Goal: Transaction & Acquisition: Purchase product/service

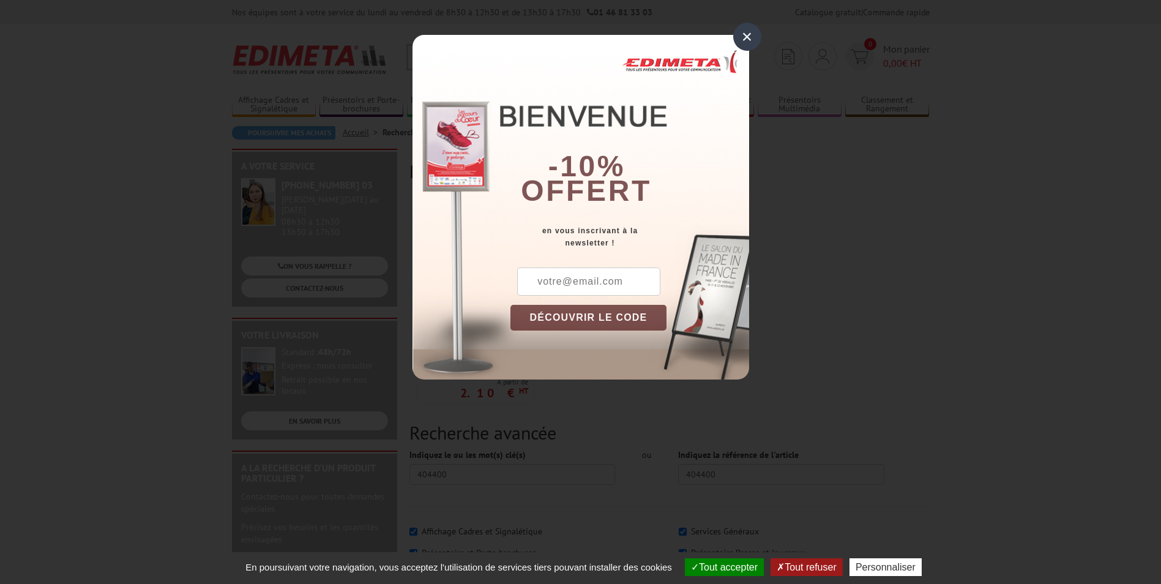
click at [742, 35] on div "×" at bounding box center [747, 37] width 28 height 28
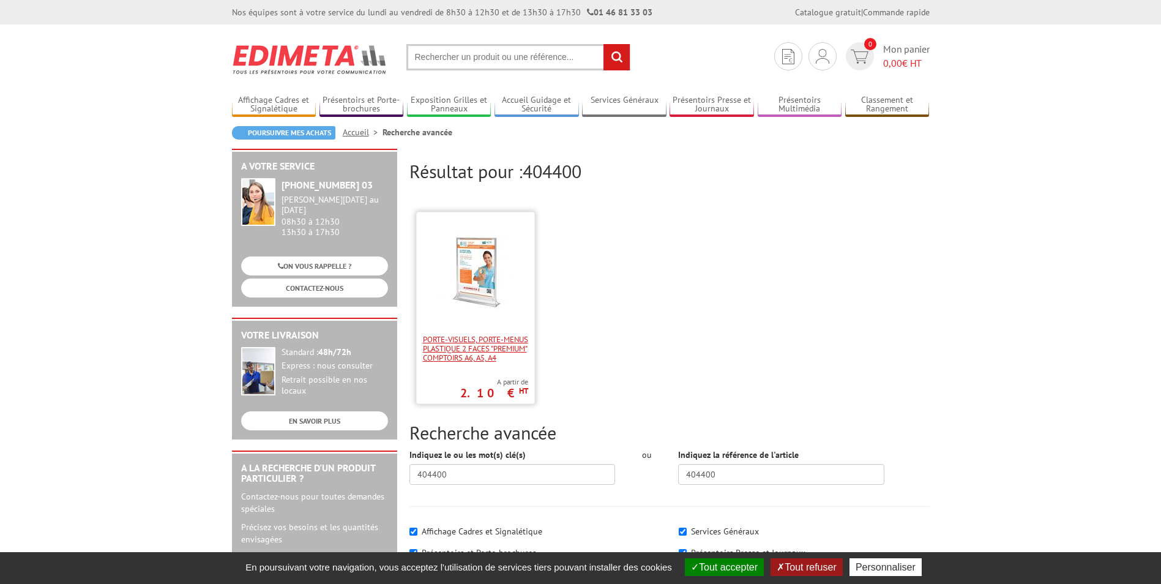
click at [439, 345] on span "Porte-visuels, Porte-menus plastique 2 faces "Premium" comptoirs A6, A5, A4" at bounding box center [475, 349] width 105 height 28
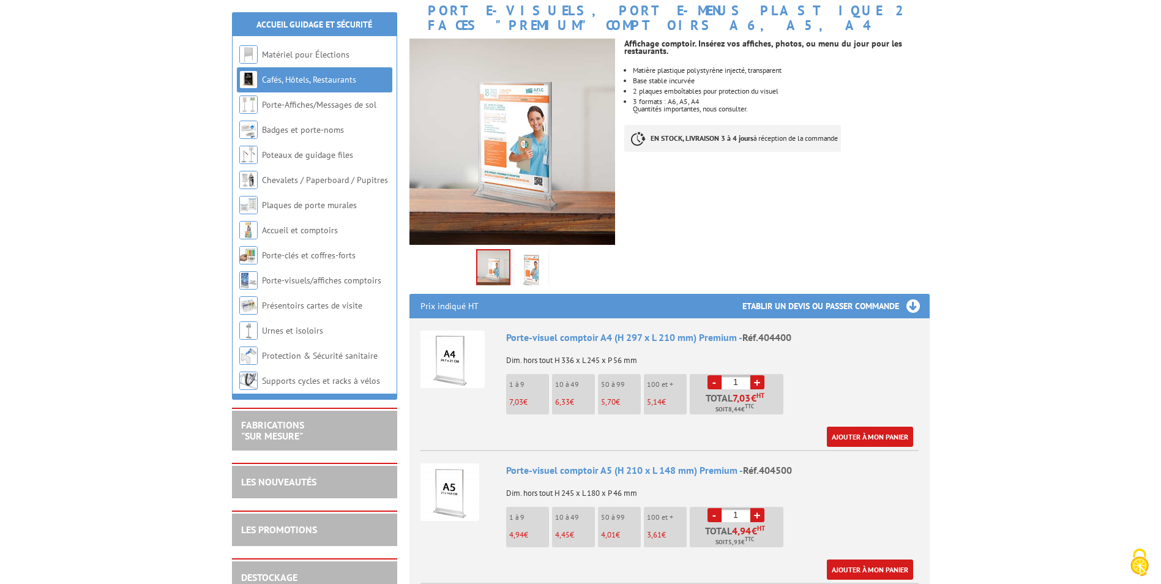
scroll to position [184, 0]
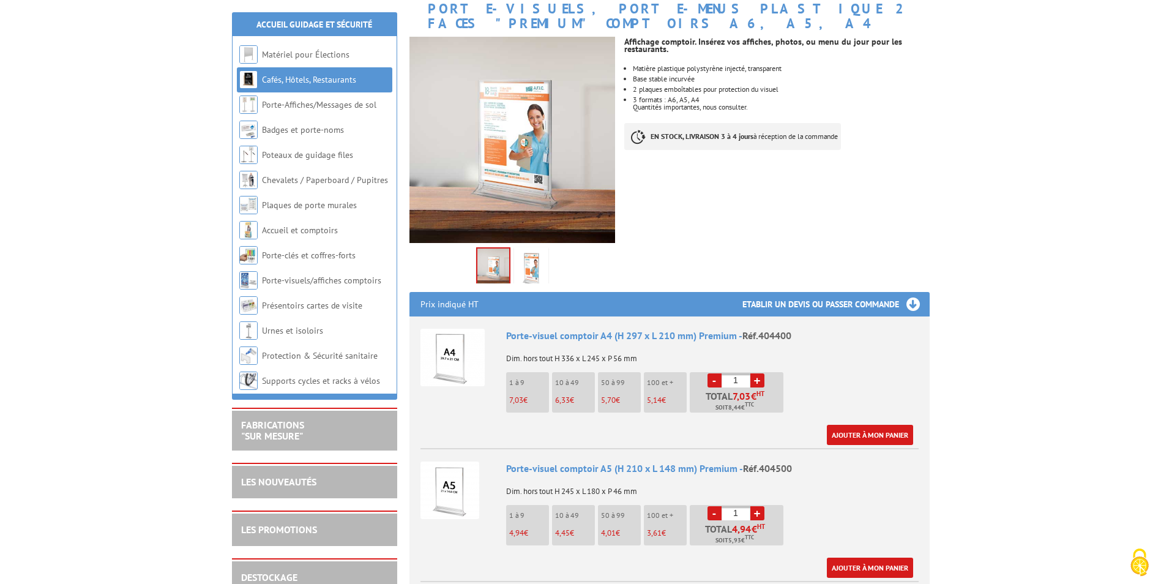
click at [524, 250] on img at bounding box center [531, 269] width 29 height 38
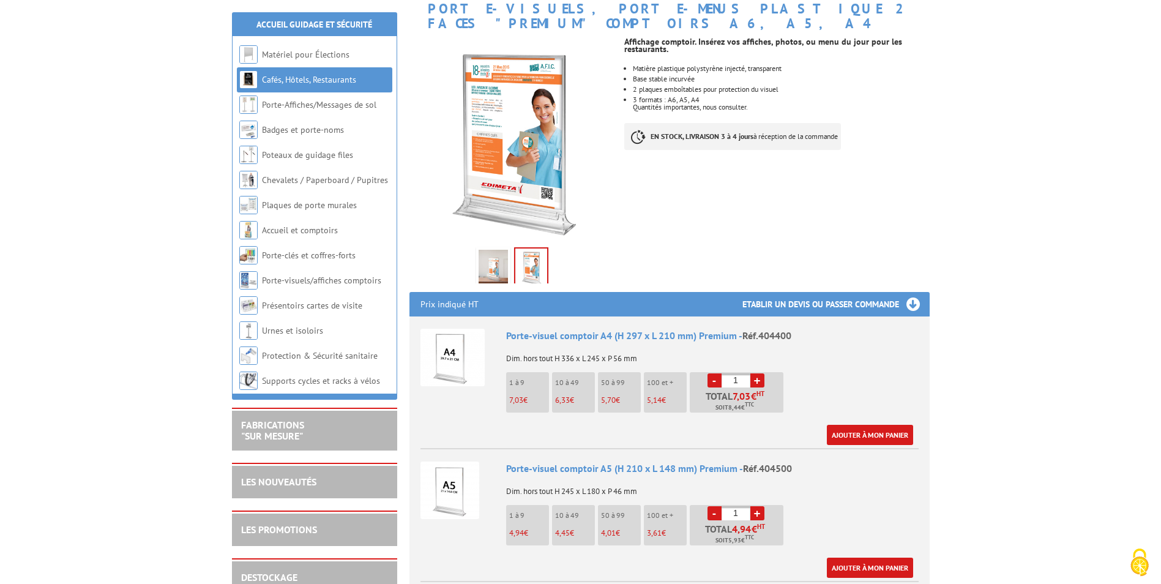
click at [489, 254] on img at bounding box center [493, 269] width 29 height 38
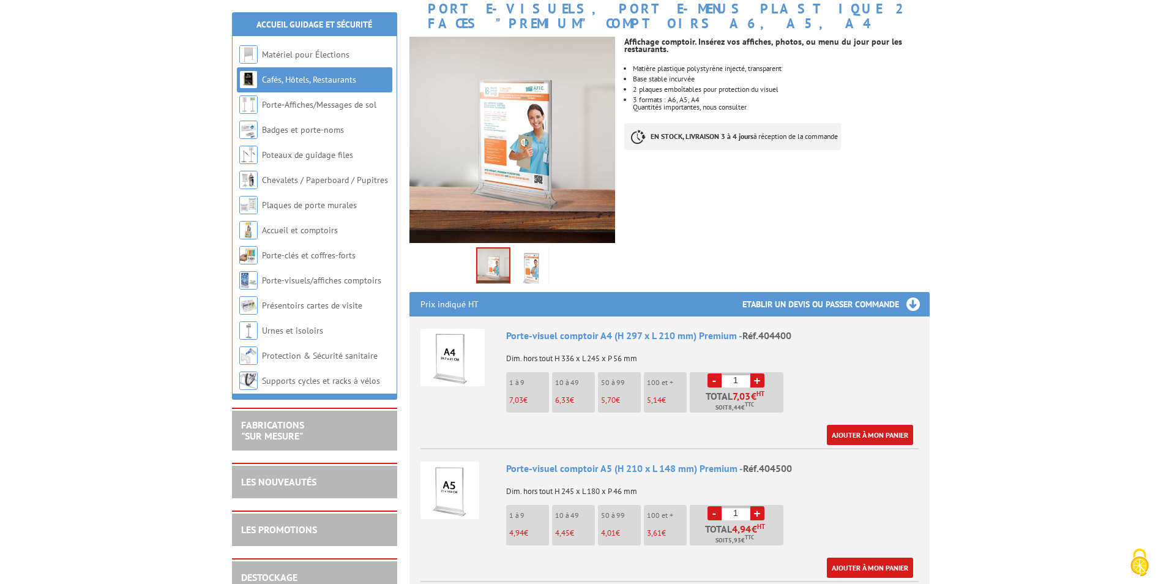
click at [525, 252] on img at bounding box center [531, 269] width 29 height 38
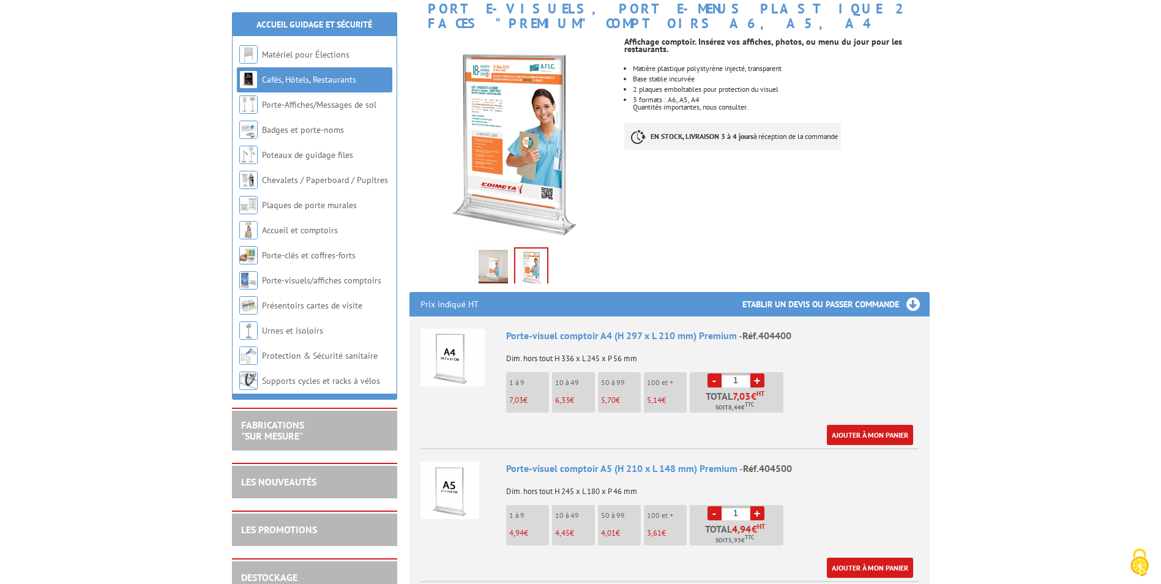
click at [487, 250] on img at bounding box center [493, 269] width 29 height 38
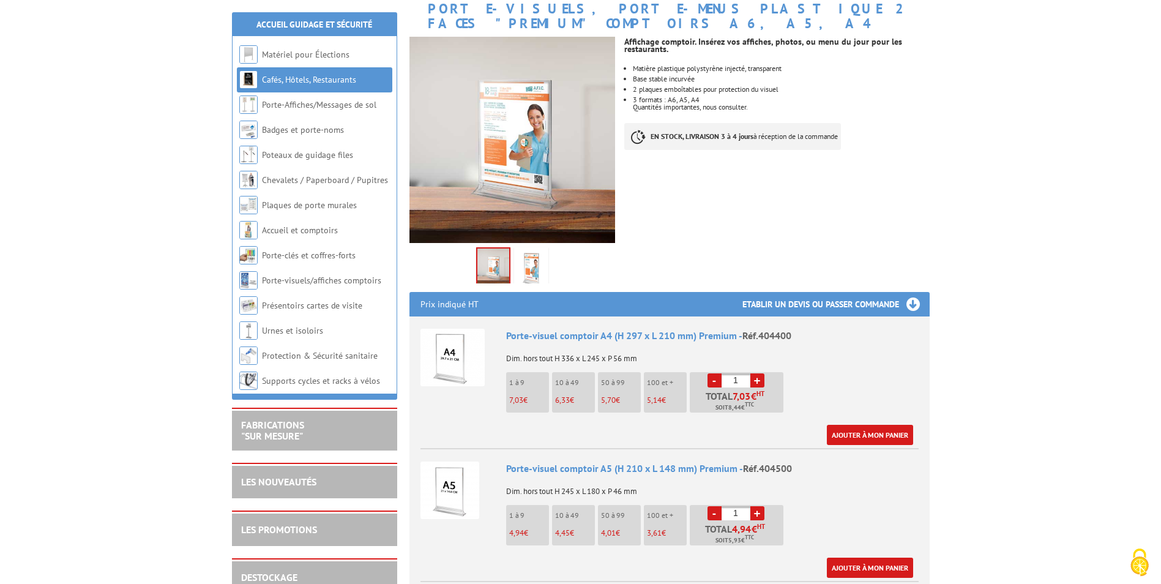
click at [453, 471] on img at bounding box center [449, 490] width 59 height 58
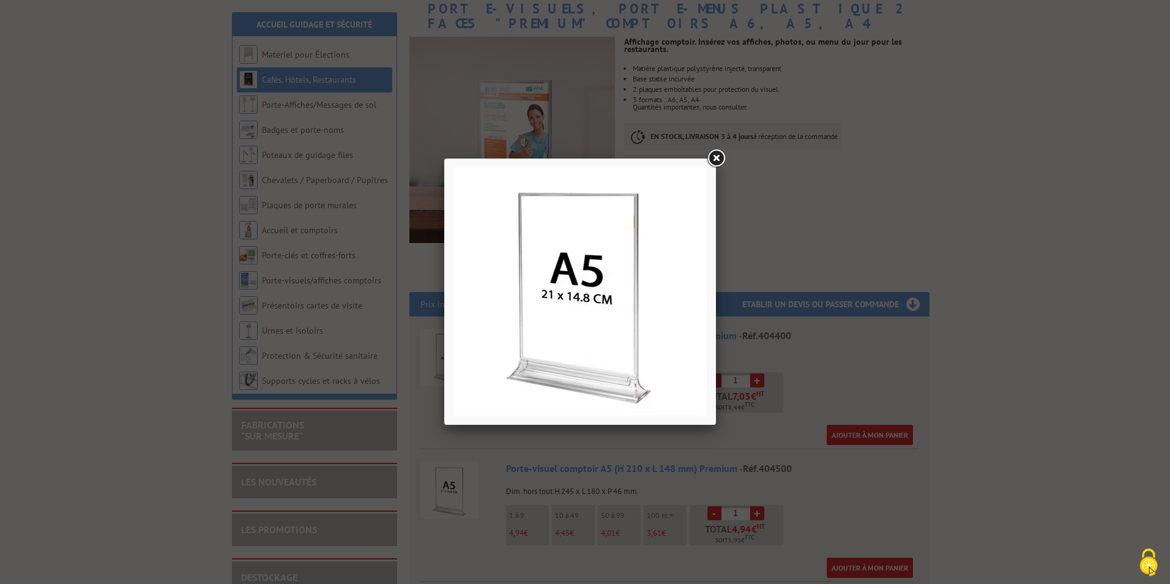
click at [720, 159] on link at bounding box center [716, 159] width 22 height 22
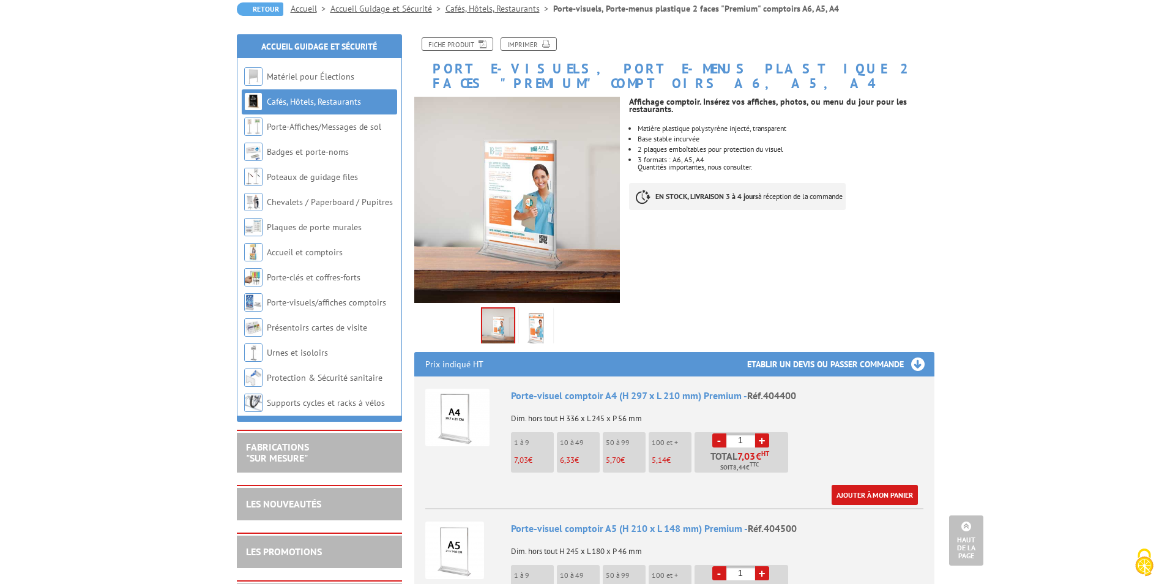
scroll to position [122, 0]
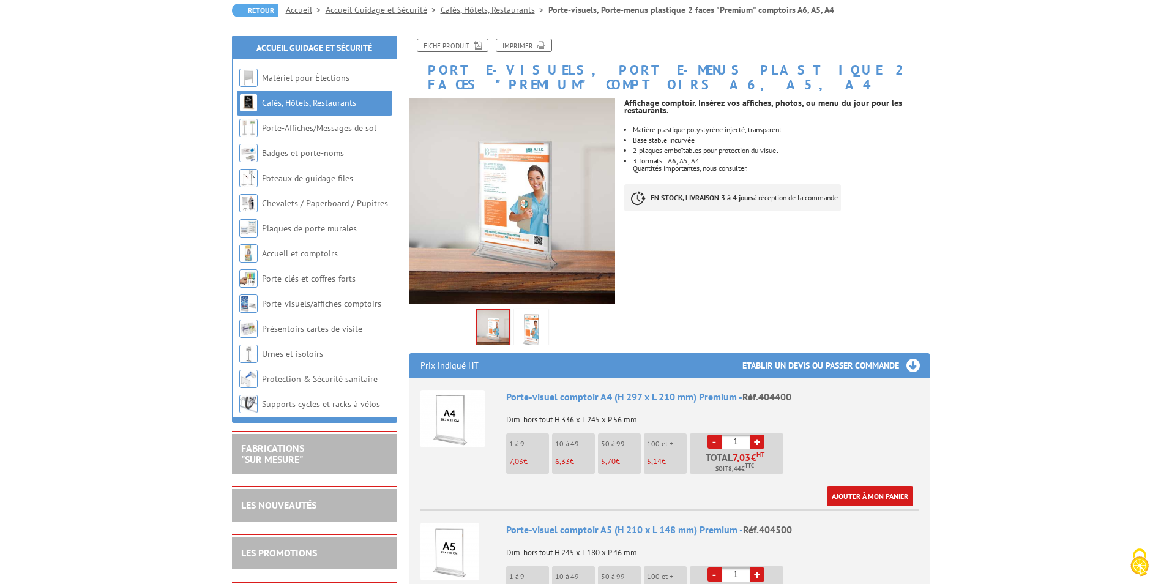
click at [871, 486] on link "Ajouter à mon panier" at bounding box center [870, 496] width 86 height 20
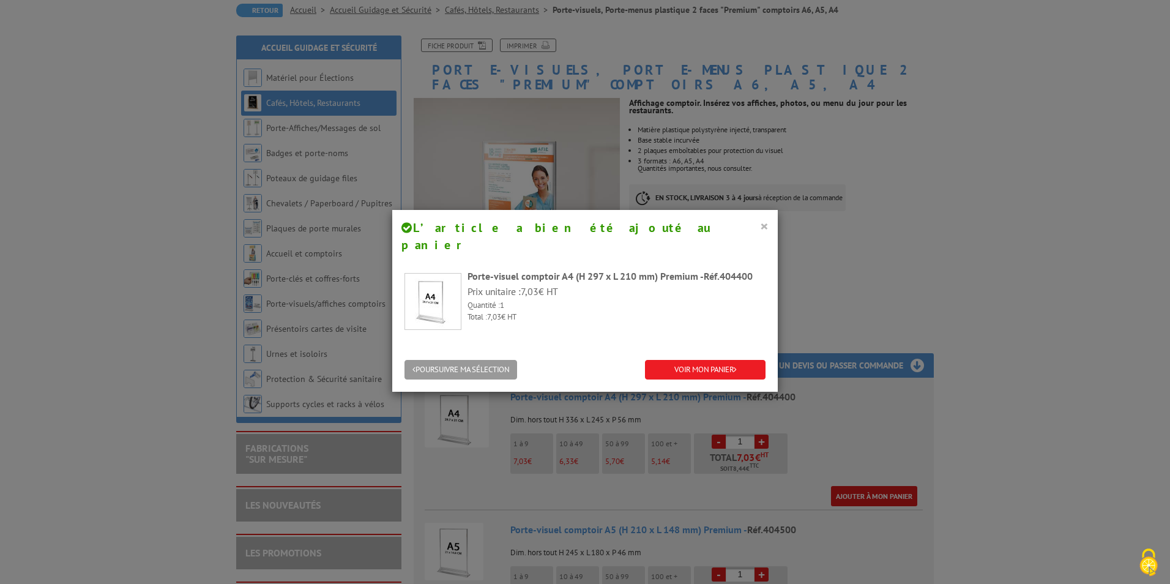
click at [760, 232] on button "×" at bounding box center [764, 226] width 9 height 16
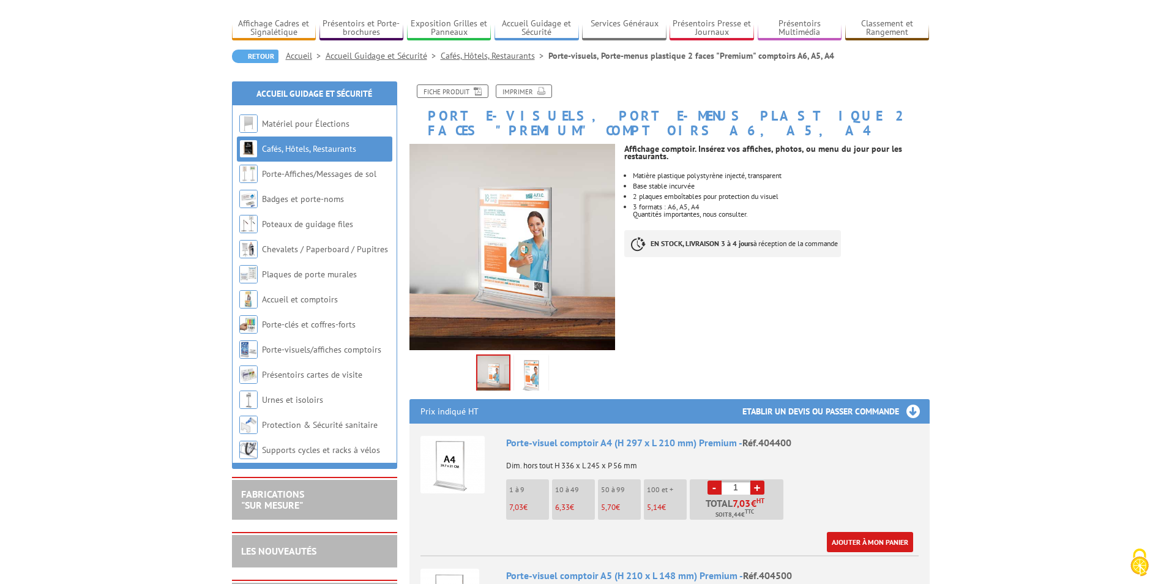
scroll to position [0, 0]
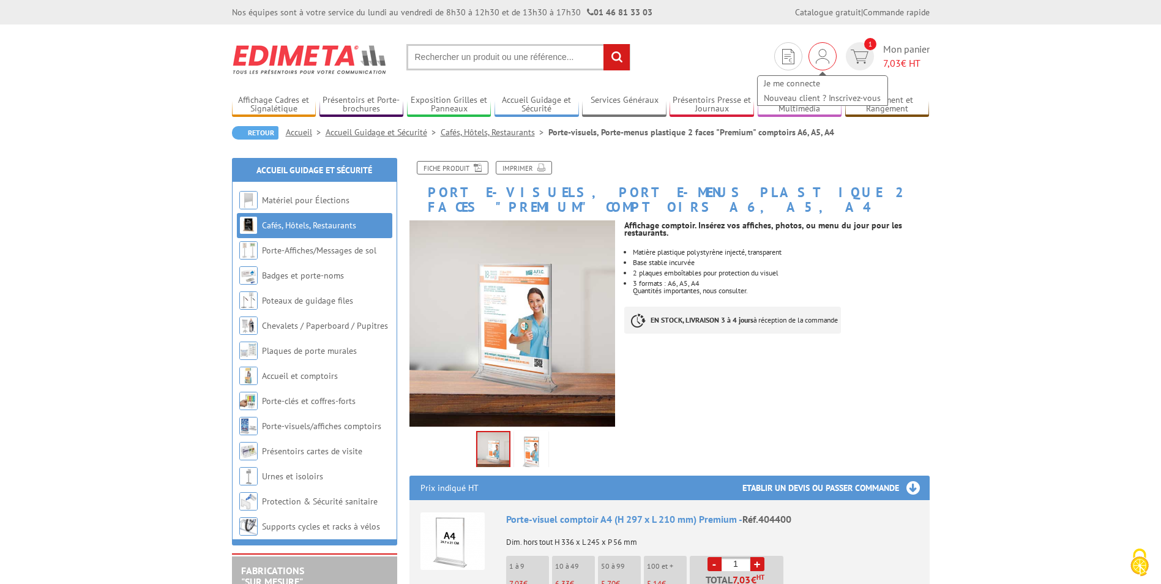
click at [818, 53] on img at bounding box center [822, 56] width 13 height 15
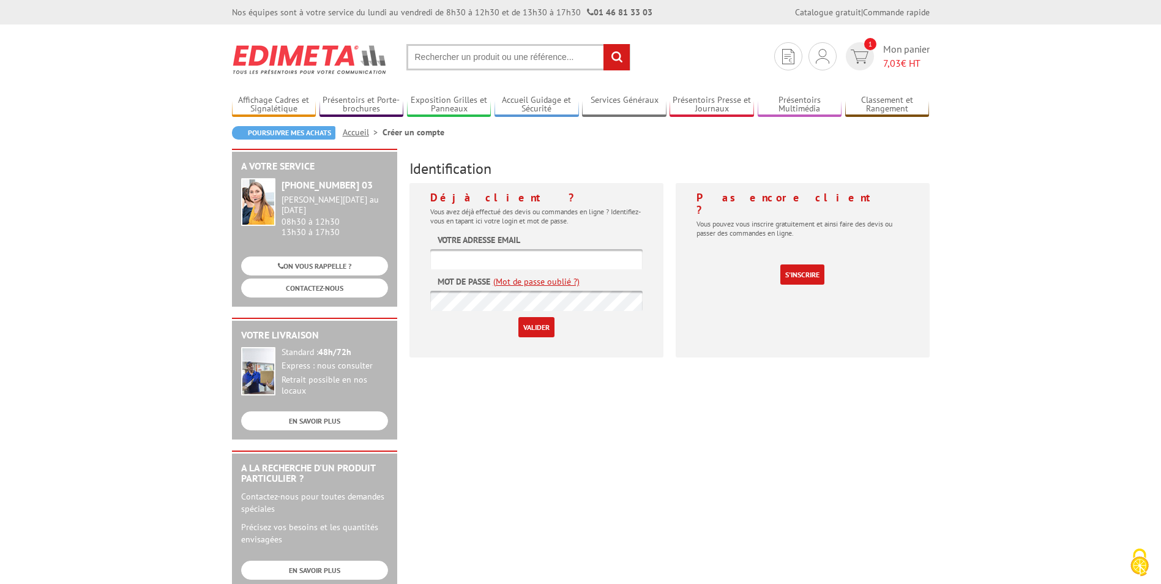
click at [494, 267] on input "text" at bounding box center [536, 259] width 212 height 20
click at [502, 248] on form "Votre adresse email Mot de passe (Mot de passe oublié ?) Valider" at bounding box center [536, 285] width 212 height 103
click at [502, 253] on input "text" at bounding box center [536, 259] width 212 height 20
paste input "angelique.meriot@sainte-lizaigne.com"
type input "angelique.meriot@sainte-lizaigne.com"
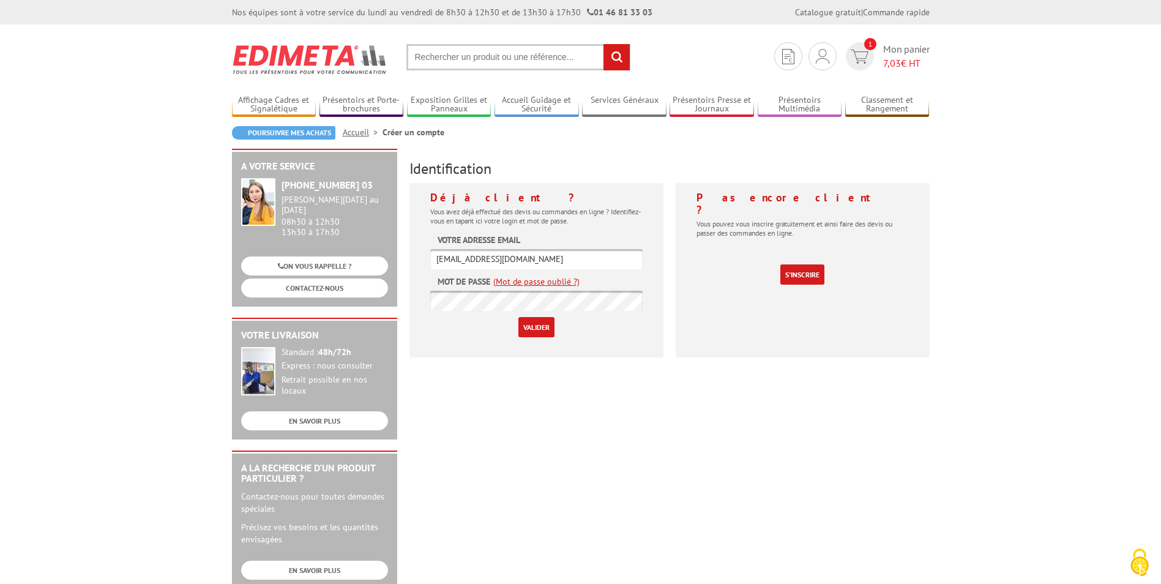
click at [539, 332] on input "Valider" at bounding box center [536, 327] width 36 height 20
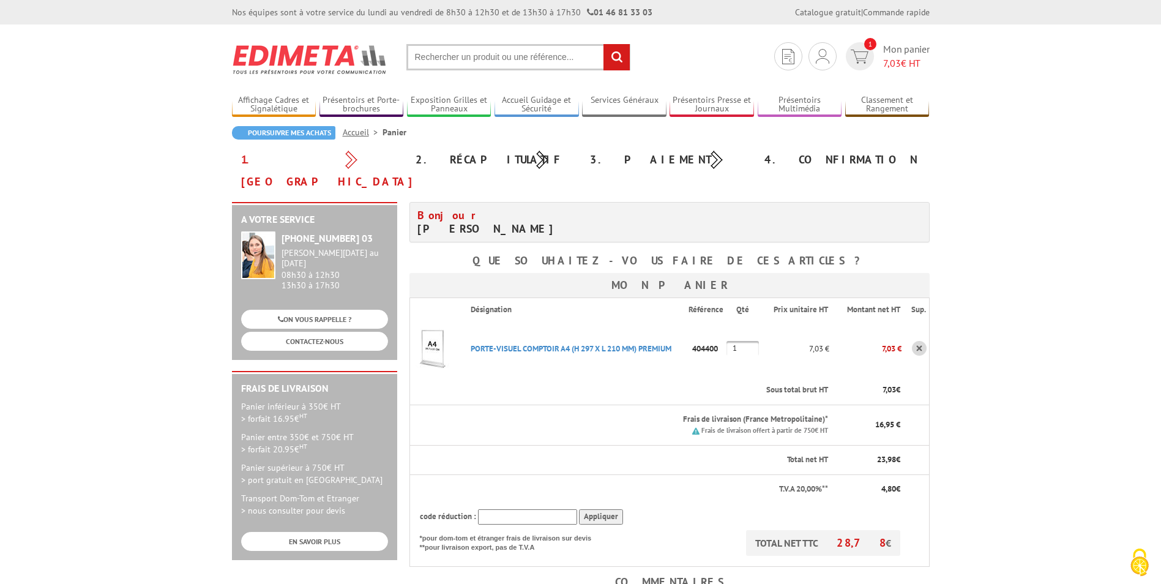
click at [441, 326] on img at bounding box center [434, 348] width 49 height 49
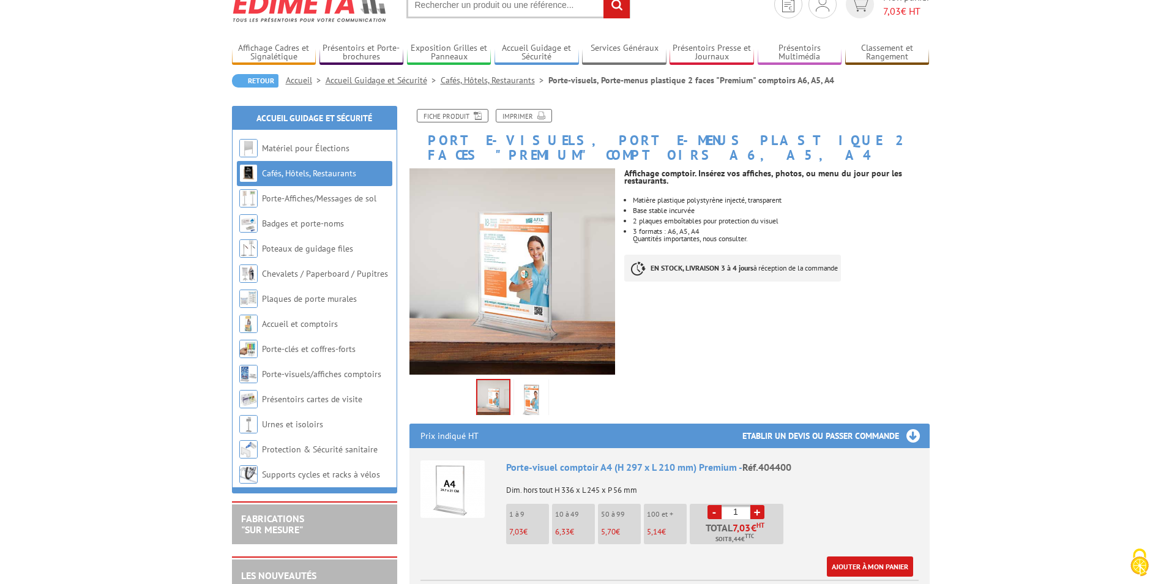
scroll to position [122, 0]
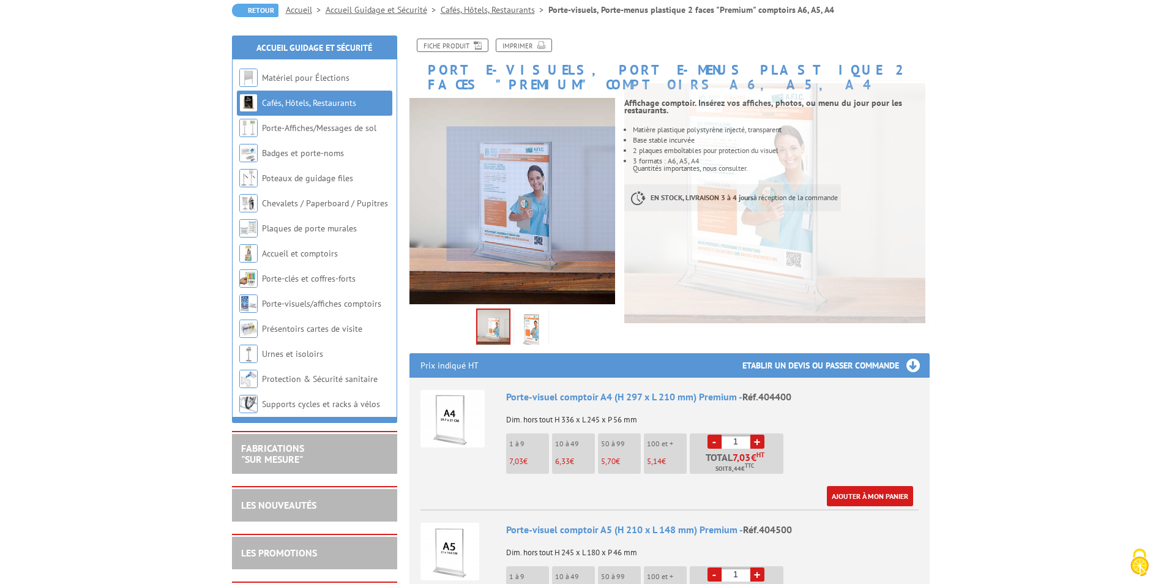
click at [536, 194] on div at bounding box center [531, 194] width 169 height 135
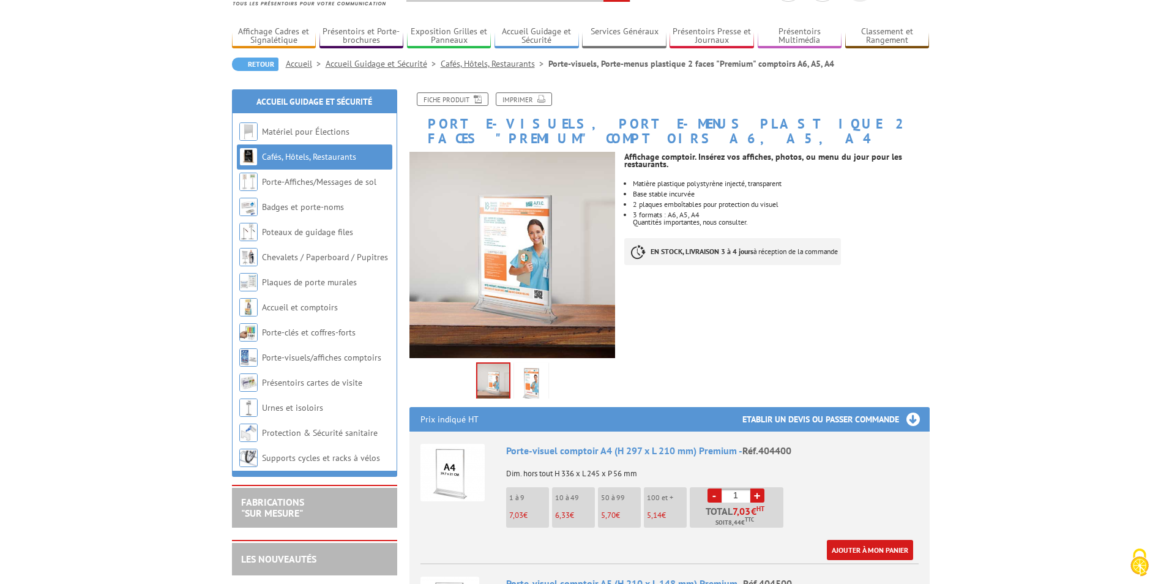
scroll to position [0, 0]
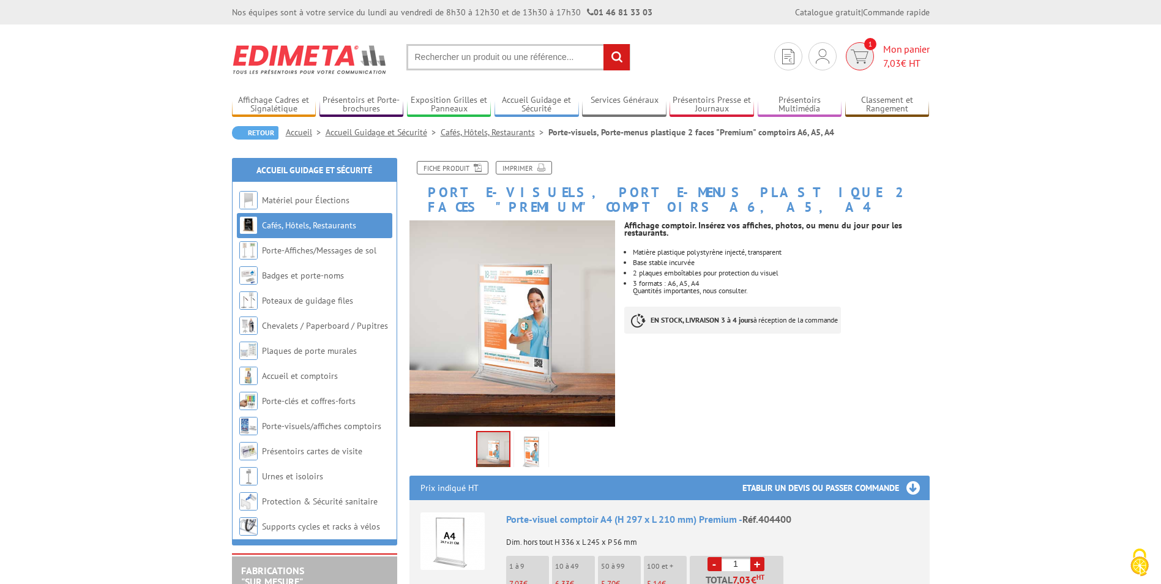
click at [881, 56] on link "1 Mon panier 7,03 € HT" at bounding box center [886, 56] width 87 height 28
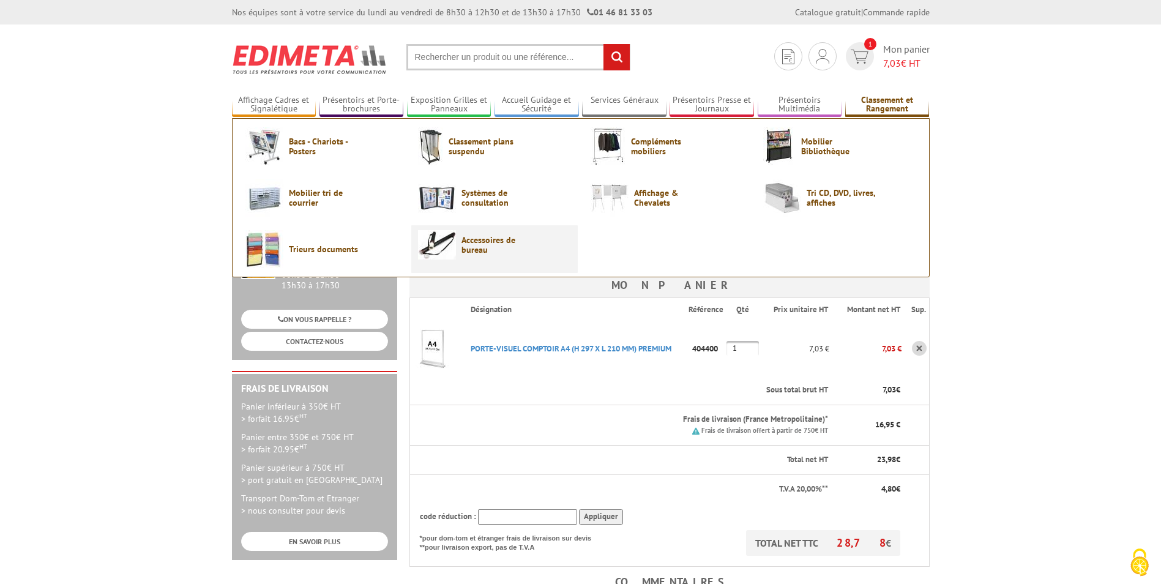
click at [444, 243] on img at bounding box center [437, 244] width 38 height 29
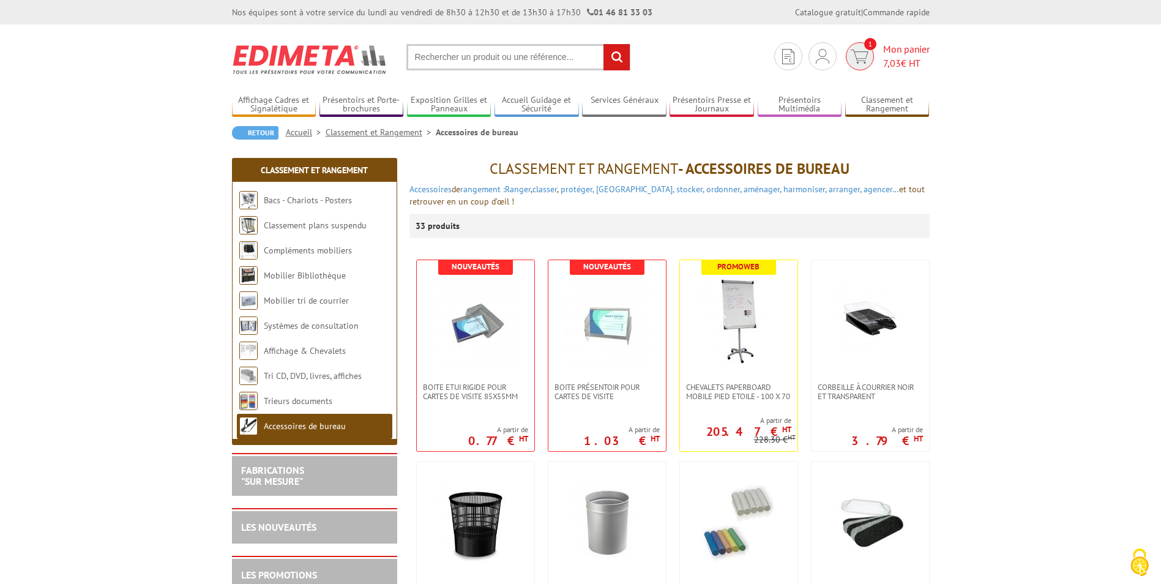
click at [890, 54] on span "Mon panier 7,03 € HT" at bounding box center [906, 56] width 47 height 28
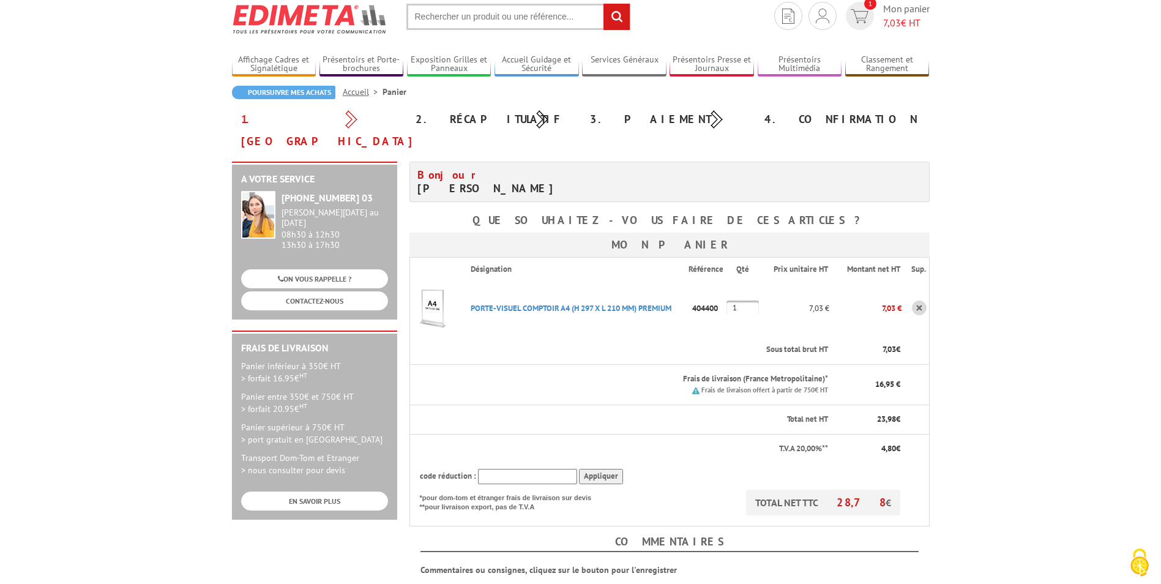
scroll to position [61, 0]
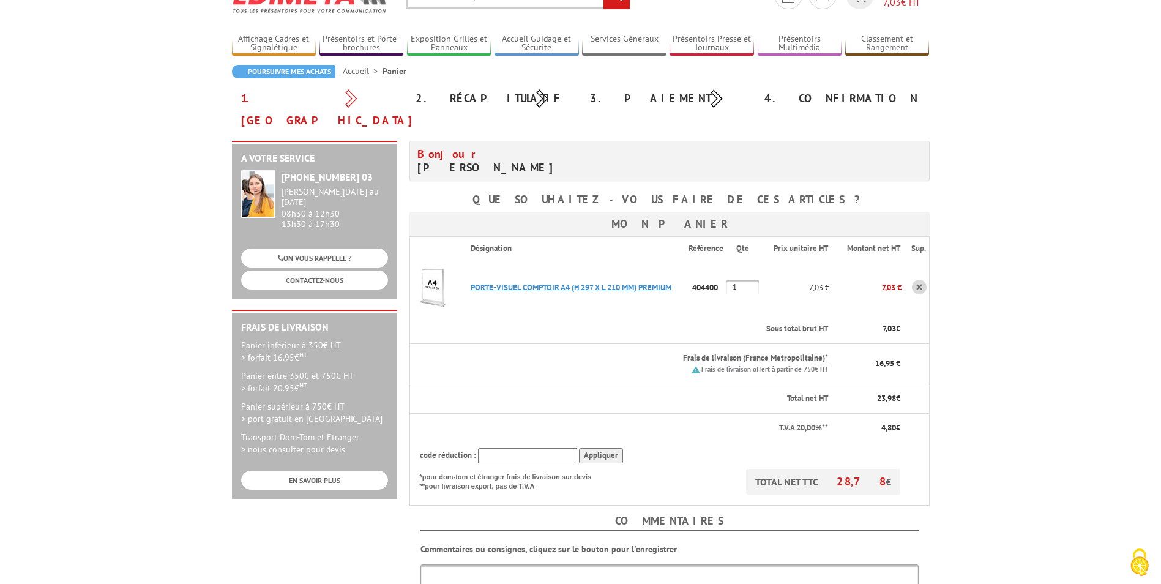
click at [630, 282] on link "PORTE-VISUEL COMPTOIR A4 (H 297 X L 210 MM) PREMIUM" at bounding box center [571, 287] width 201 height 10
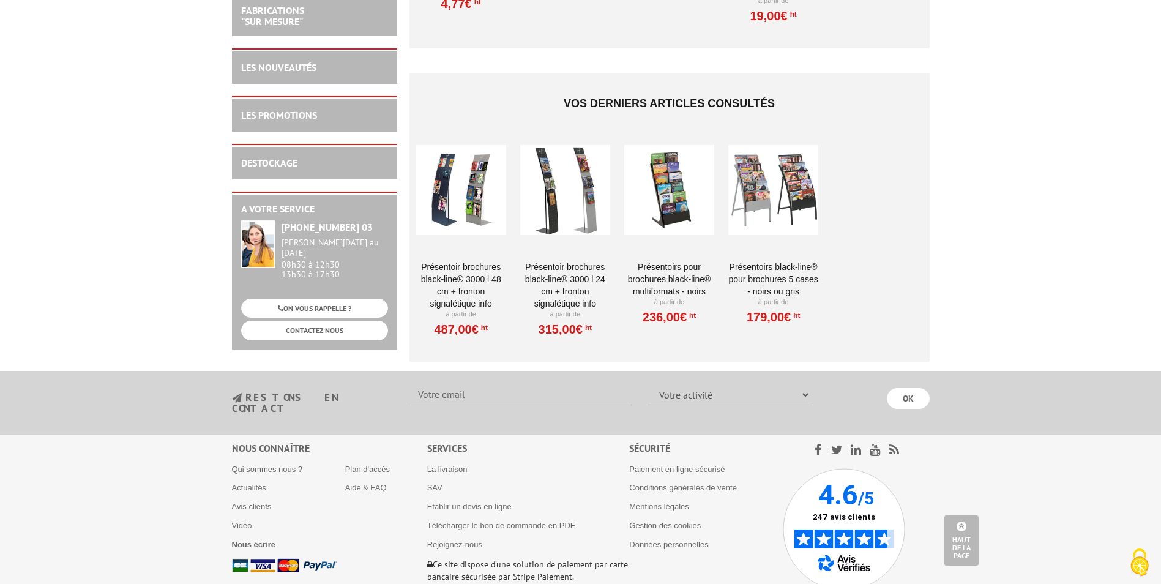
scroll to position [1163, 0]
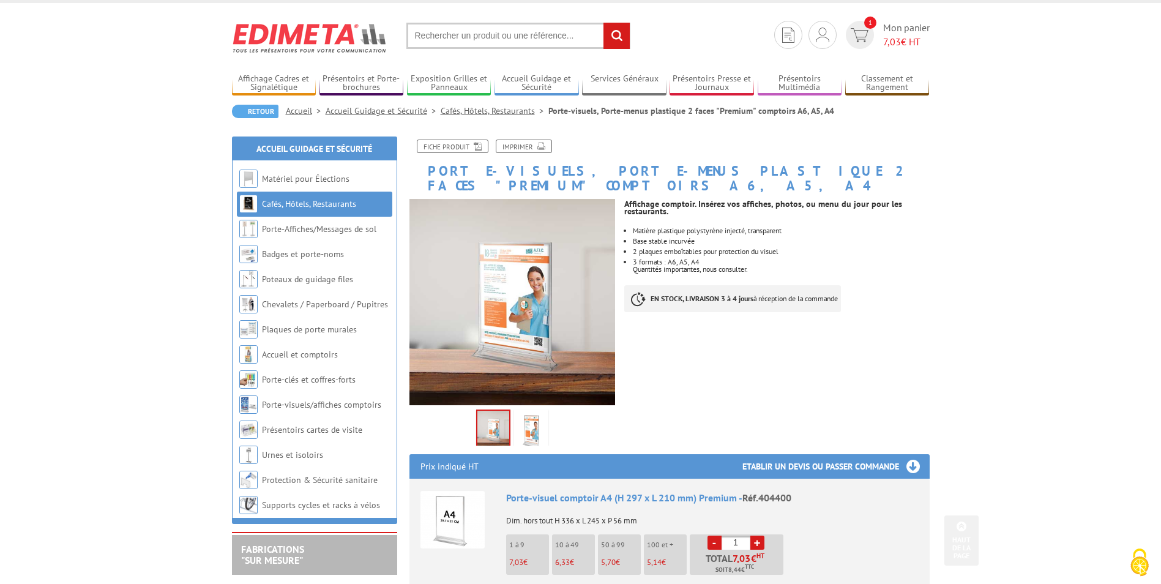
scroll to position [0, 0]
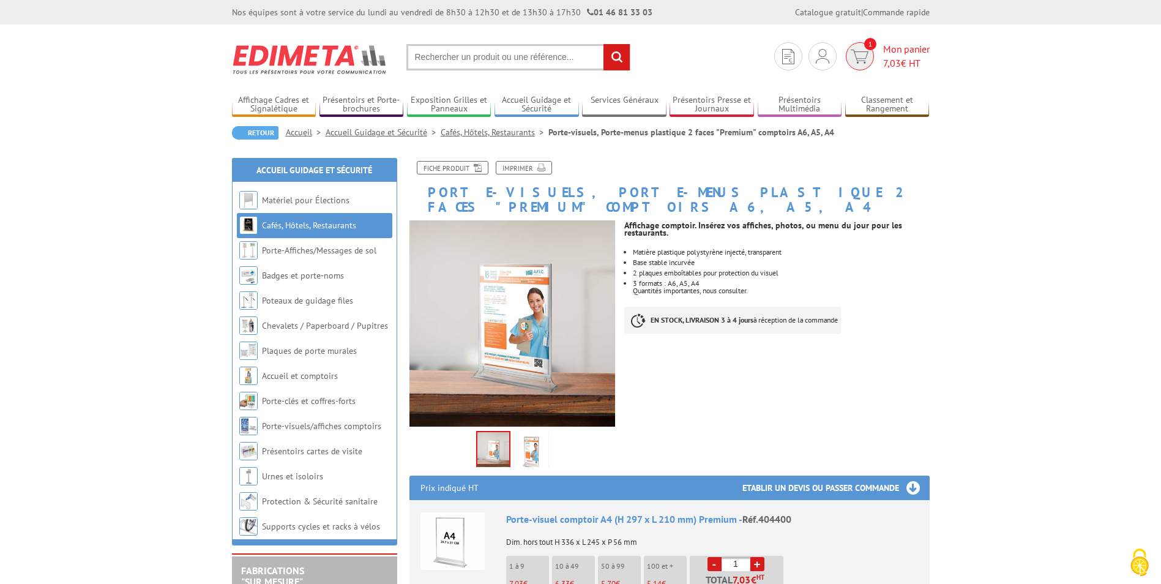
click at [884, 57] on span "7,03" at bounding box center [892, 63] width 18 height 12
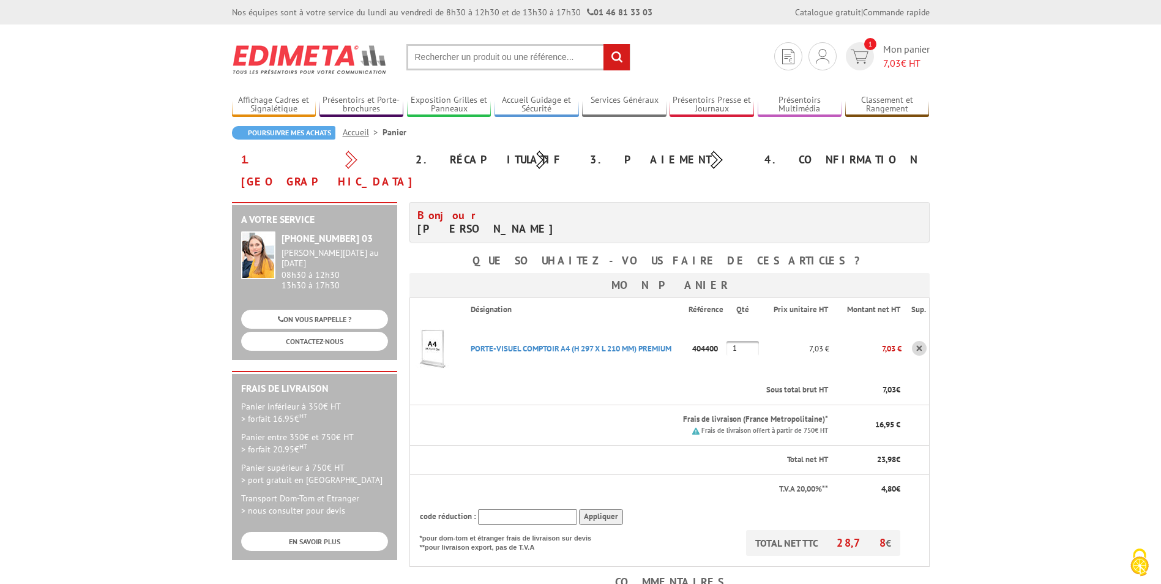
drag, startPoint x: 123, startPoint y: 352, endPoint x: 149, endPoint y: 352, distance: 25.7
click at [125, 352] on body "Nos équipes sont à votre service du lundi au vendredi de 8h30 à 12h30 et de 13h…" at bounding box center [580, 524] width 1161 height 1048
click at [866, 50] on span "1" at bounding box center [870, 44] width 12 height 12
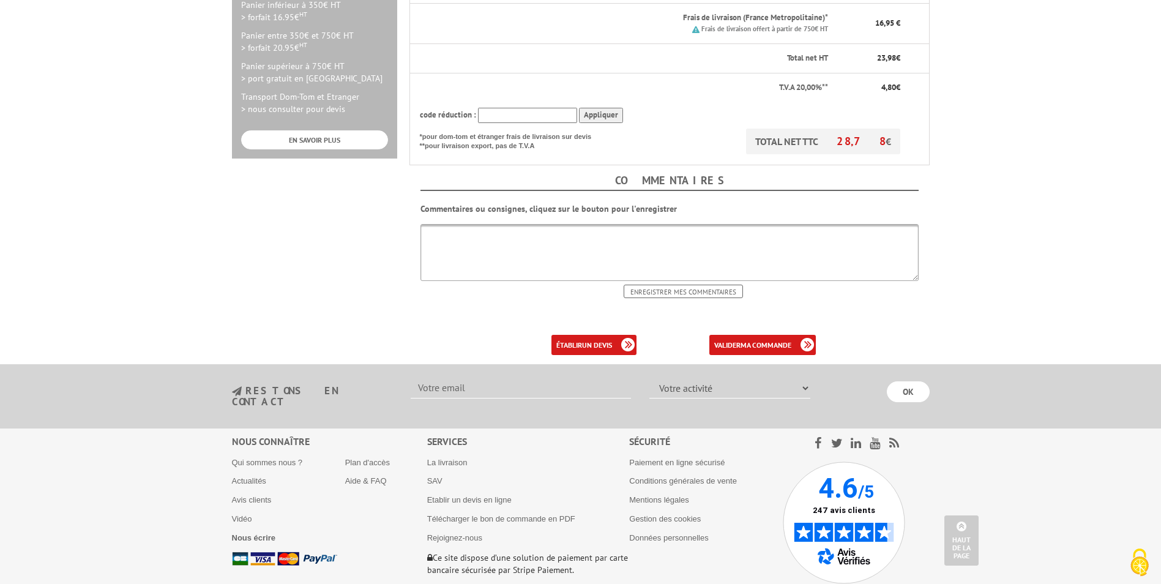
scroll to position [433, 0]
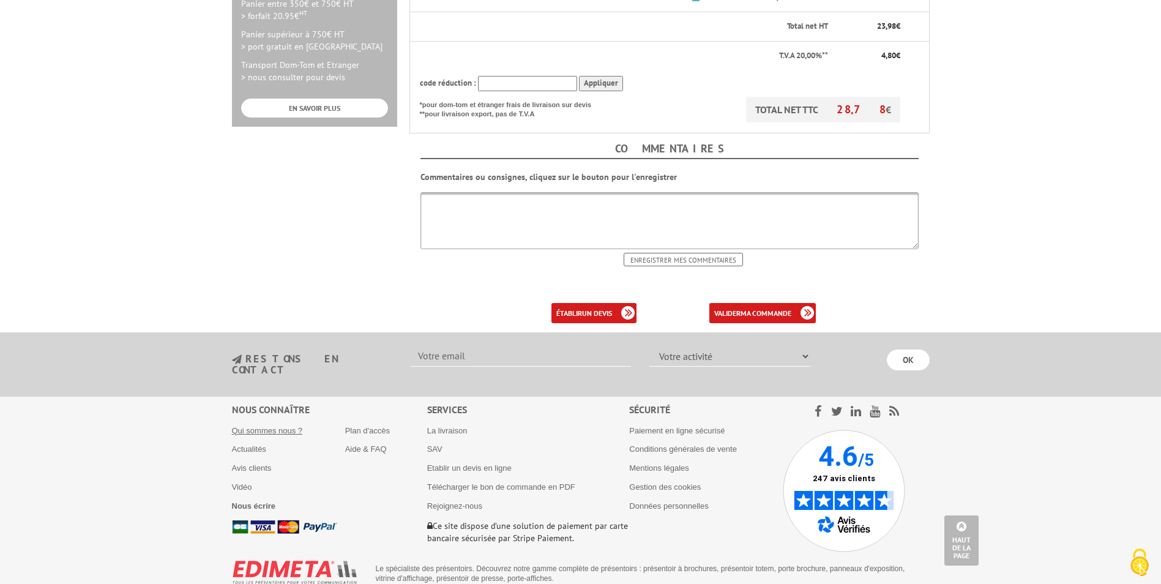
click at [255, 426] on link "Qui sommes nous ?" at bounding box center [267, 430] width 71 height 9
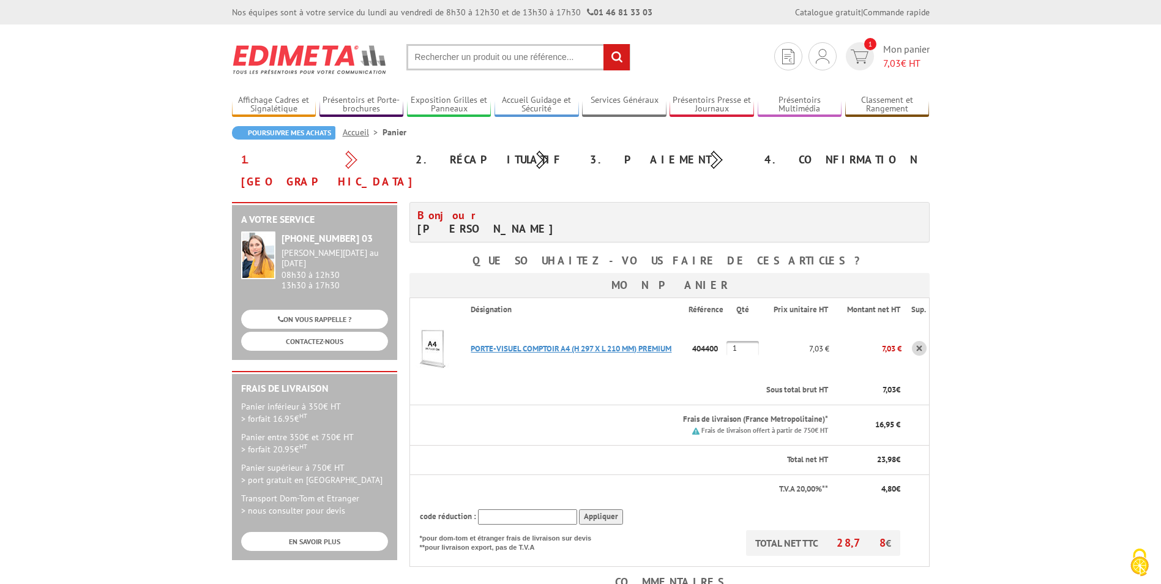
drag, startPoint x: 467, startPoint y: 337, endPoint x: 570, endPoint y: 331, distance: 103.6
click at [570, 338] on p "PORTE-VISUEL COMPTOIR A4 (H 297 X L 210 MM) PREMIUM" at bounding box center [575, 348] width 228 height 21
copy link "PORTE-VISUEL COMPTOIR A4"
click at [509, 343] on link "PORTE-VISUEL COMPTOIR A4 (H 297 X L 210 MM) PREMIUM" at bounding box center [571, 348] width 201 height 10
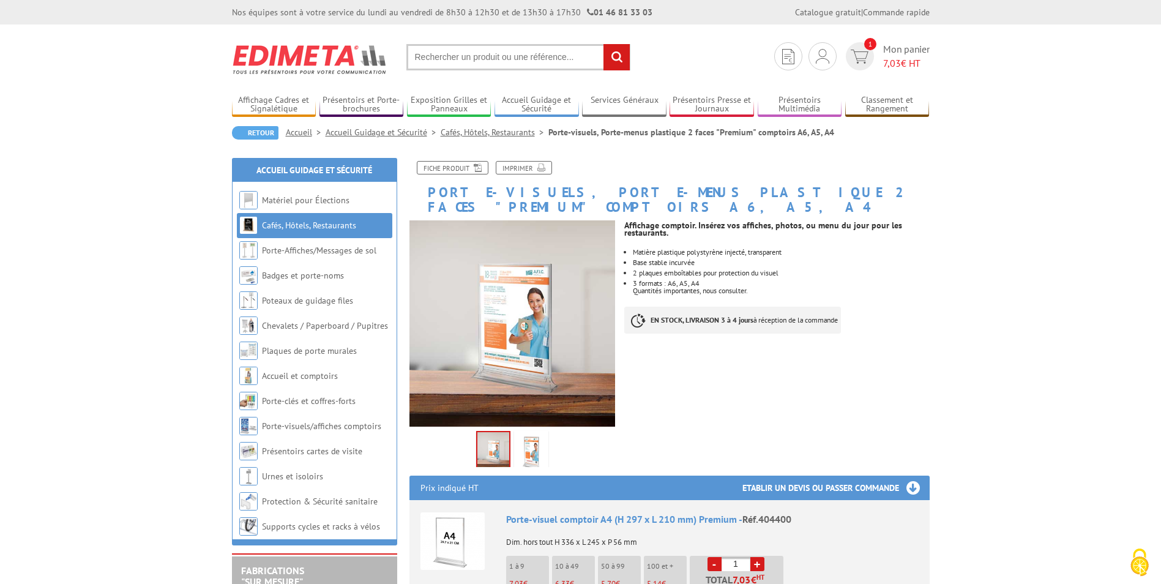
click at [536, 344] on img at bounding box center [512, 323] width 206 height 206
click at [536, 433] on img at bounding box center [531, 452] width 29 height 38
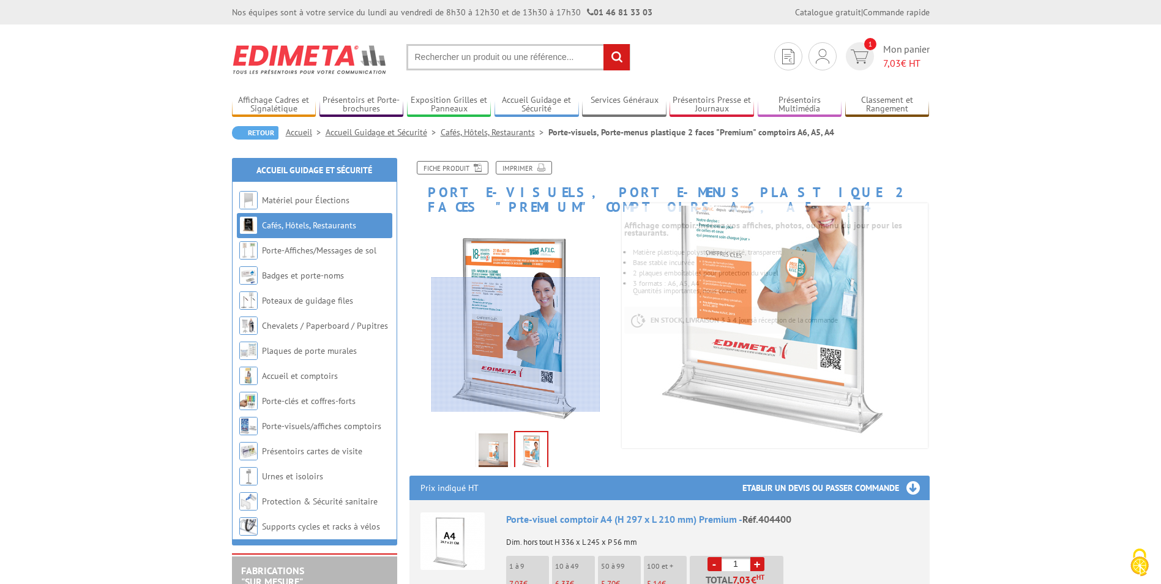
click at [516, 378] on div at bounding box center [515, 344] width 169 height 135
